Goal: Find specific page/section: Find specific page/section

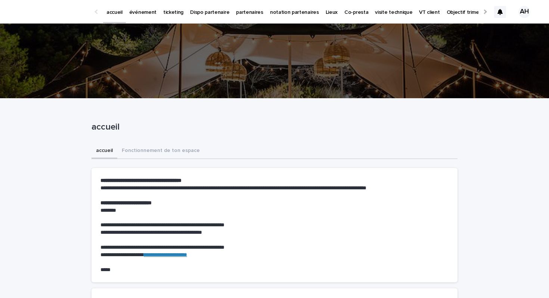
click at [143, 12] on p "événement" at bounding box center [142, 8] width 27 height 16
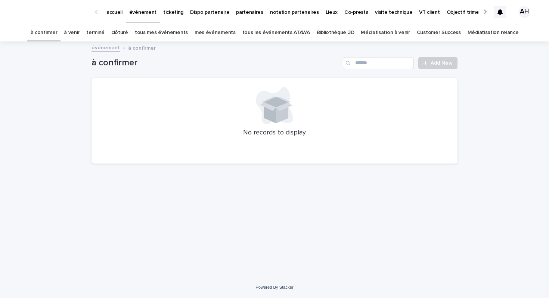
click at [275, 32] on link "tous les événements ATAWA" at bounding box center [276, 33] width 68 height 18
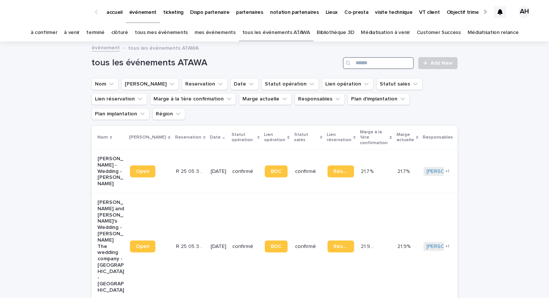
click at [383, 66] on input "Search" at bounding box center [378, 63] width 71 height 12
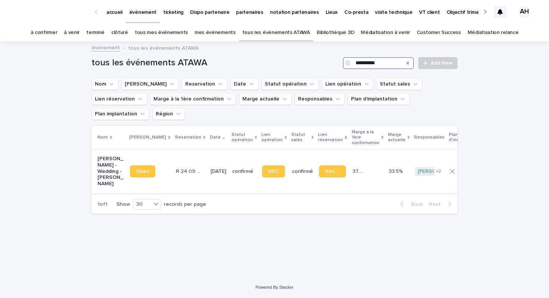
type input "**********"
click at [118, 156] on p "[PERSON_NAME] - Wedding - [PERSON_NAME]" at bounding box center [110, 171] width 27 height 31
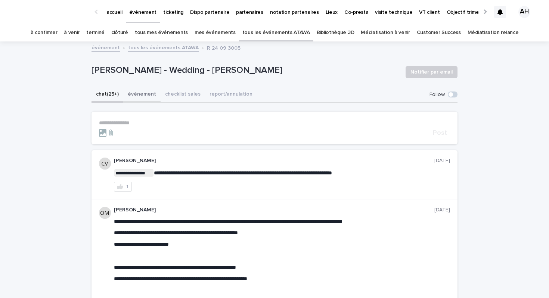
click at [140, 96] on button "événement" at bounding box center [141, 95] width 37 height 16
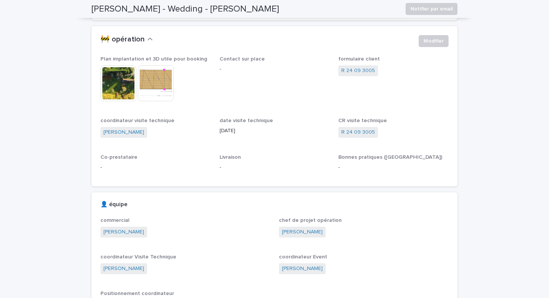
scroll to position [168, 0]
